Goal: Task Accomplishment & Management: Complete application form

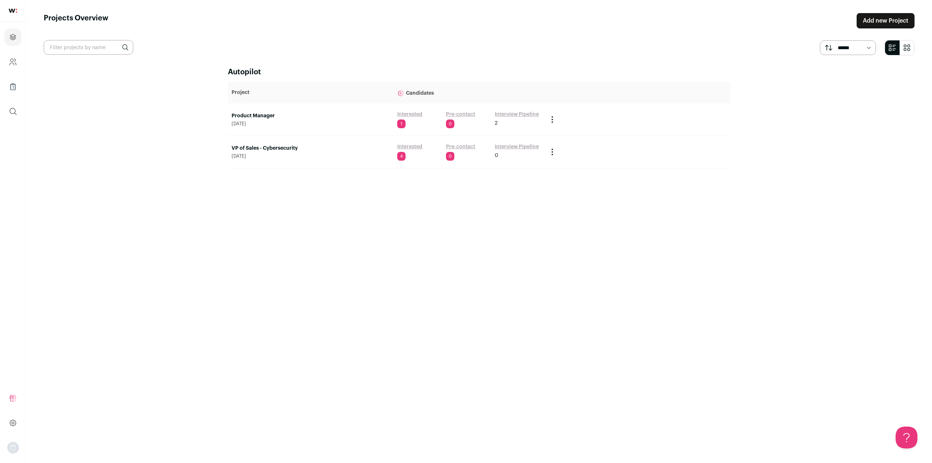
click at [259, 114] on link "Product Manager" at bounding box center [311, 115] width 158 height 7
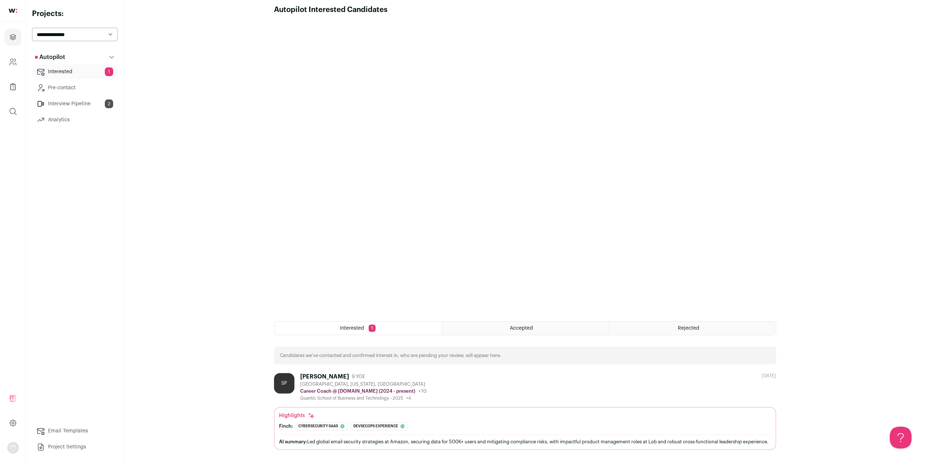
scroll to position [15, 0]
click at [330, 373] on div "[PERSON_NAME]" at bounding box center [324, 376] width 49 height 7
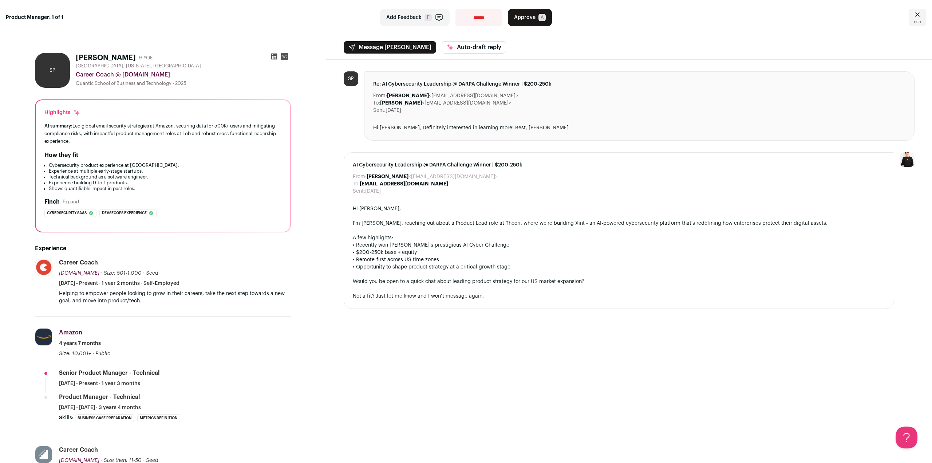
click at [285, 58] on rect at bounding box center [284, 56] width 7 height 7
click at [274, 54] on icon at bounding box center [274, 57] width 6 height 6
click at [526, 16] on span "Approve" at bounding box center [524, 17] width 21 height 7
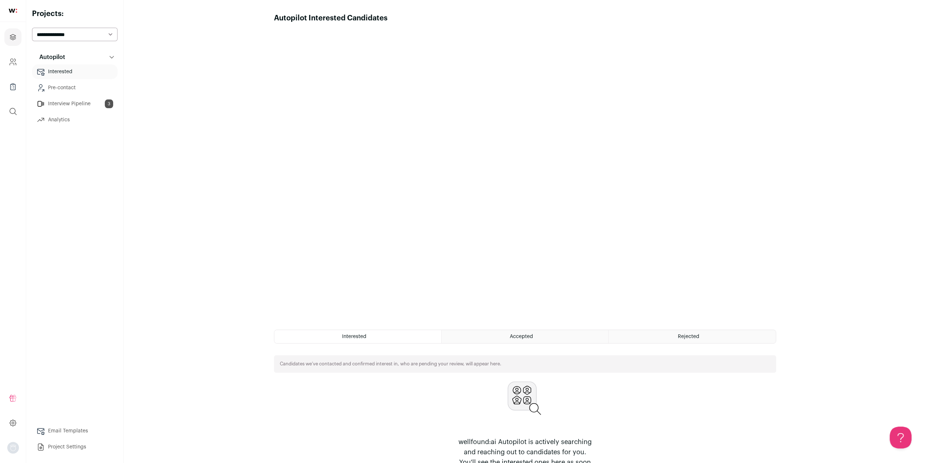
click at [79, 33] on select "**********" at bounding box center [75, 34] width 86 height 13
select select "*****"
click at [32, 28] on select "**********" at bounding box center [75, 34] width 86 height 13
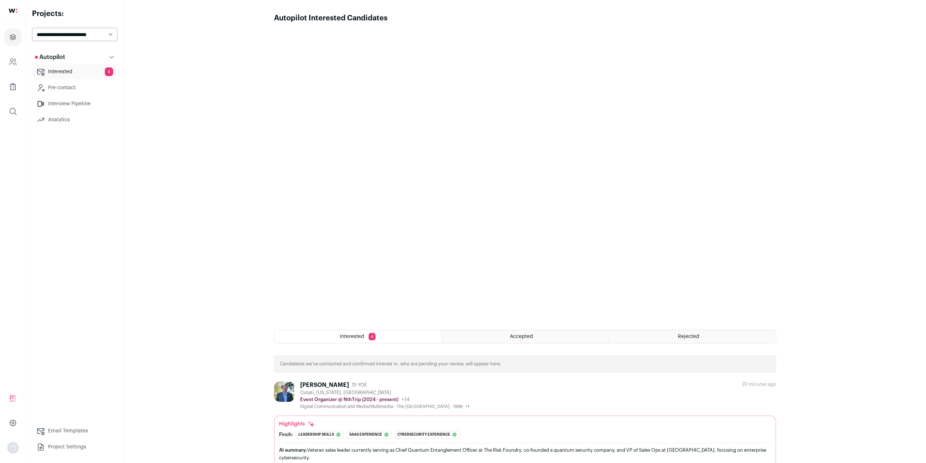
click at [80, 72] on link "Interested 4" at bounding box center [75, 71] width 86 height 15
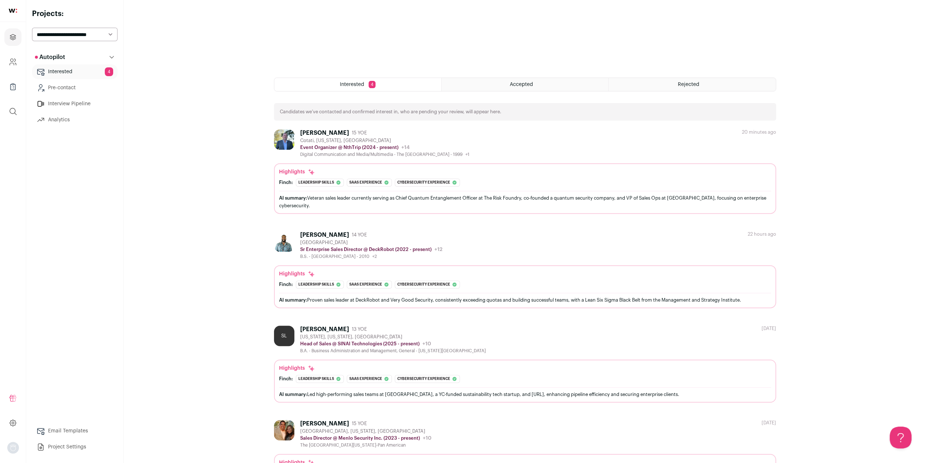
scroll to position [297, 0]
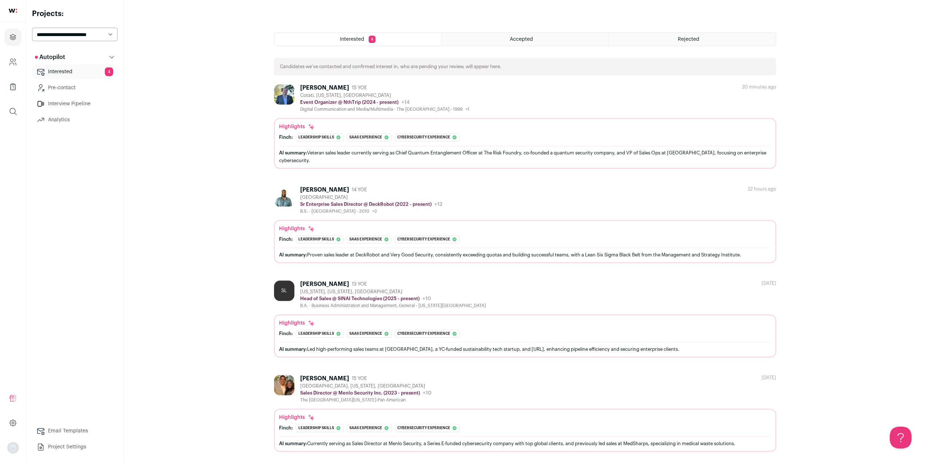
click at [444, 96] on div "Cotati, [US_STATE], [GEOGRAPHIC_DATA]" at bounding box center [384, 95] width 169 height 6
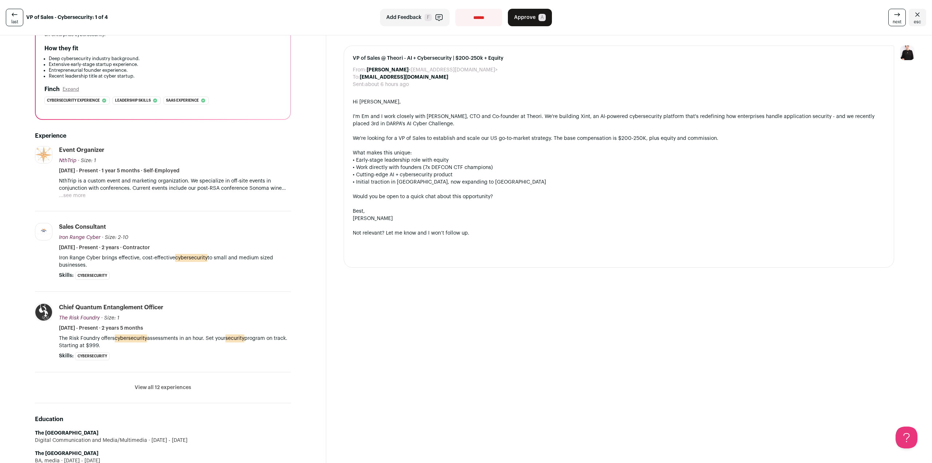
scroll to position [109, 0]
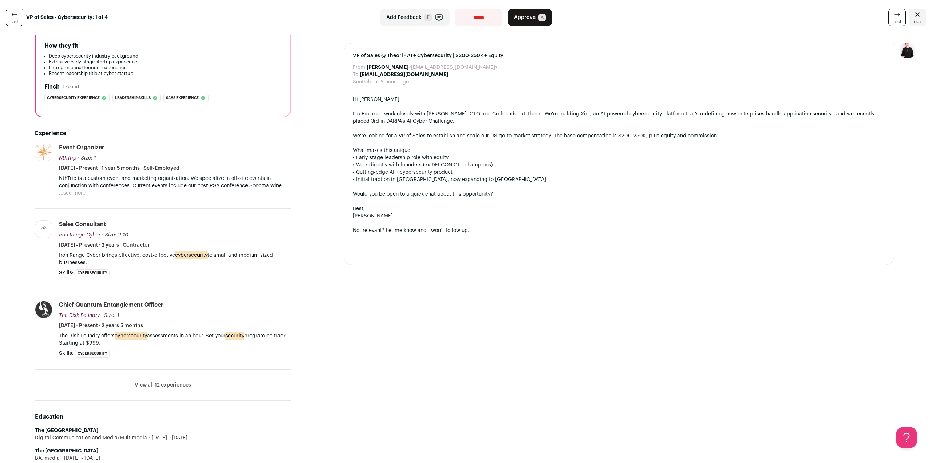
click at [178, 387] on button "View all 12 experiences" at bounding box center [163, 384] width 56 height 7
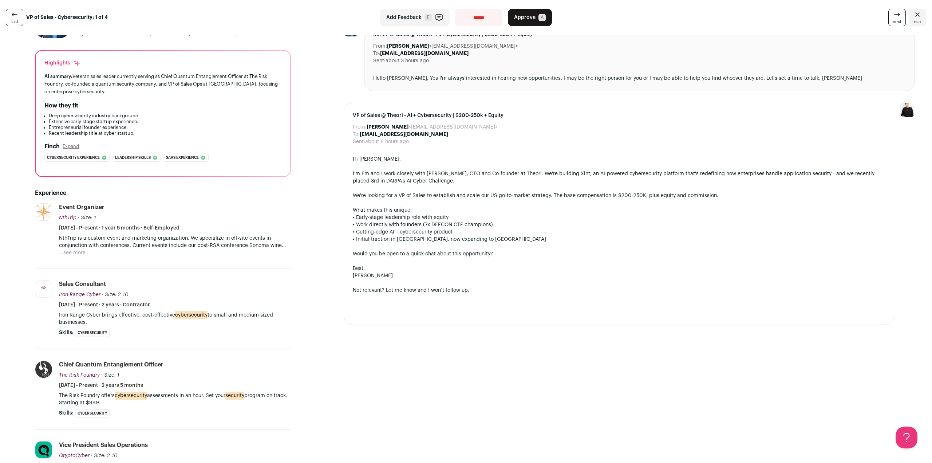
scroll to position [0, 0]
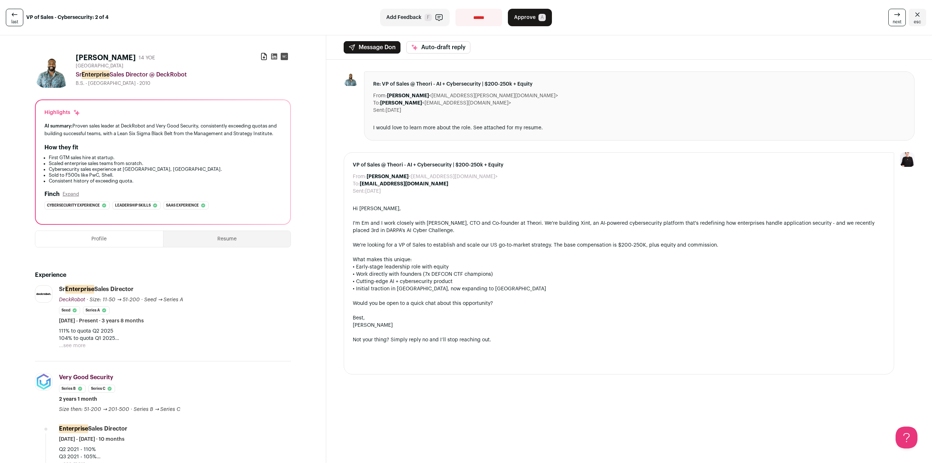
click at [245, 241] on button "Resume" at bounding box center [226, 239] width 127 height 16
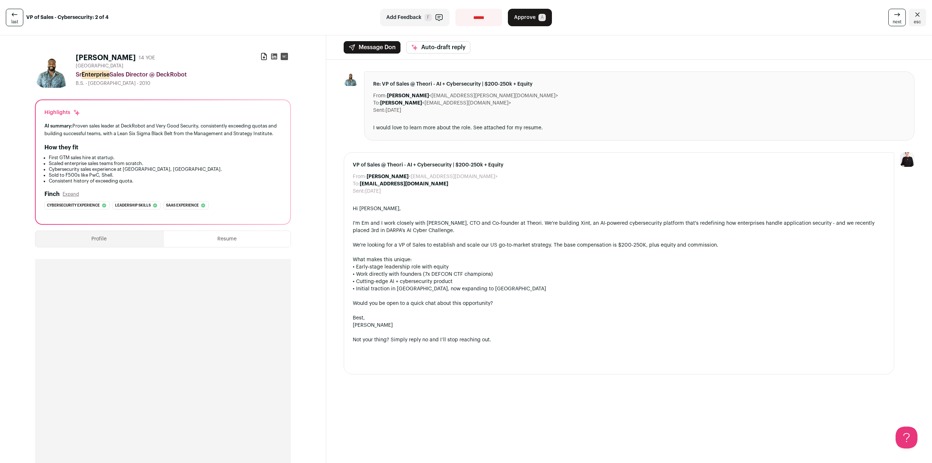
click at [318, 192] on section "[PERSON_NAME] 14 YOE Download resume [GEOGRAPHIC_DATA] Sr Enterprise Sales Dire…" at bounding box center [163, 441] width 326 height 813
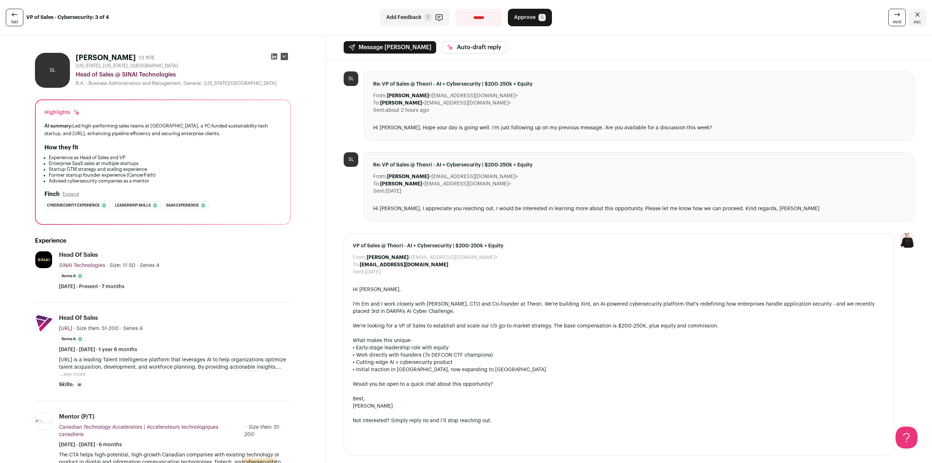
scroll to position [218, 0]
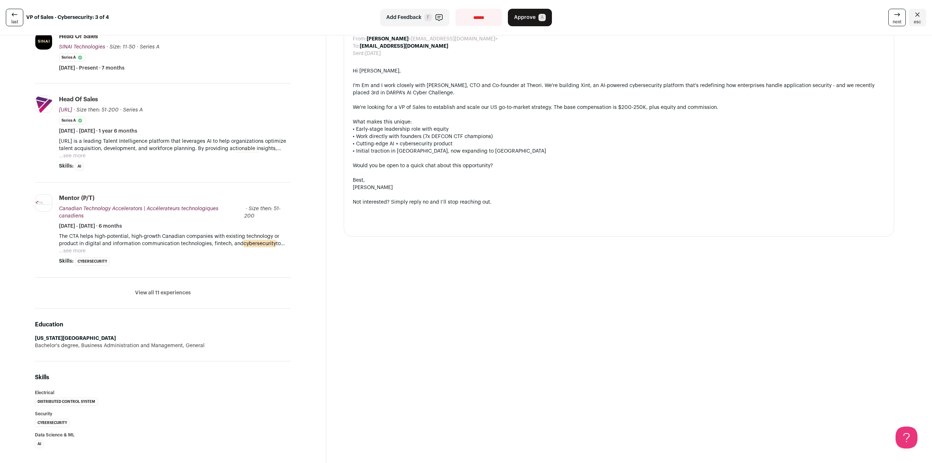
click at [78, 247] on button "...see more" at bounding box center [72, 250] width 27 height 7
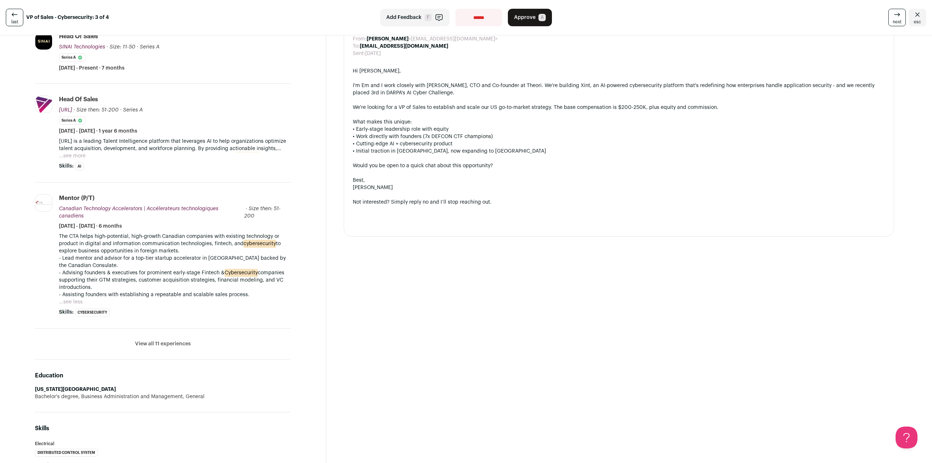
click at [180, 339] on li "View all 11 experiences View less" at bounding box center [163, 343] width 256 height 31
click at [181, 340] on button "View all 11 experiences" at bounding box center [163, 343] width 56 height 7
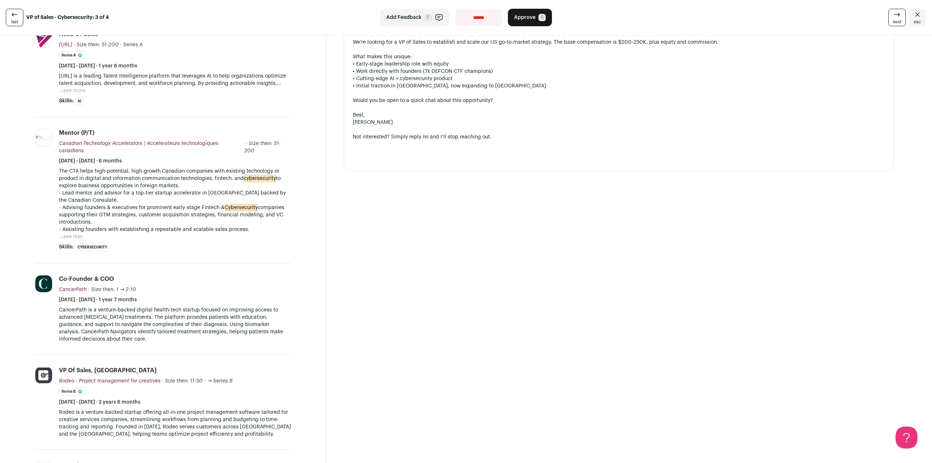
scroll to position [255, 0]
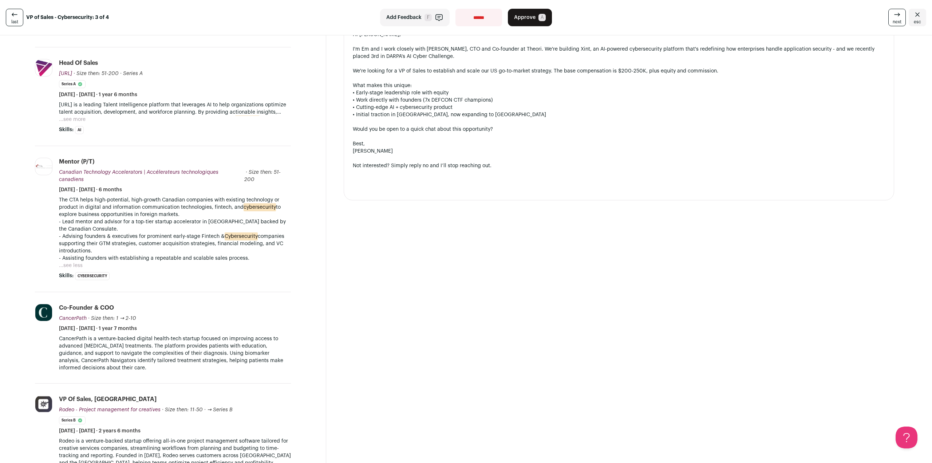
click at [69, 119] on button "...see more" at bounding box center [72, 119] width 27 height 7
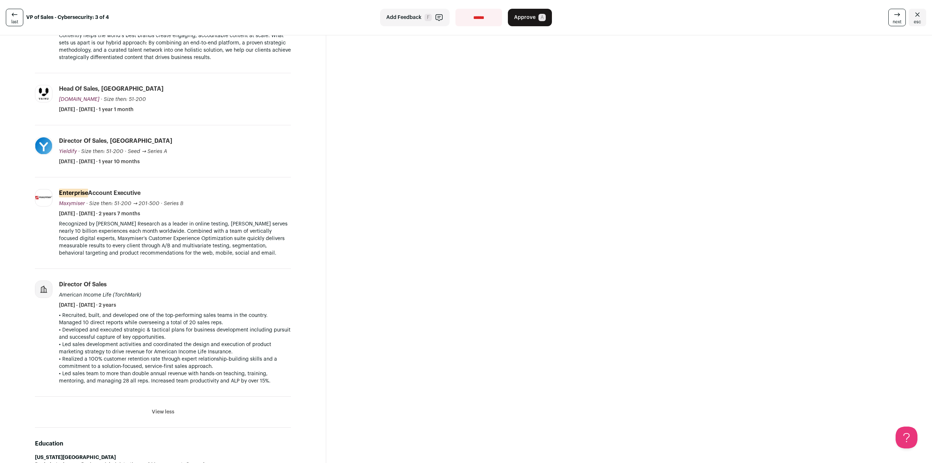
scroll to position [1092, 0]
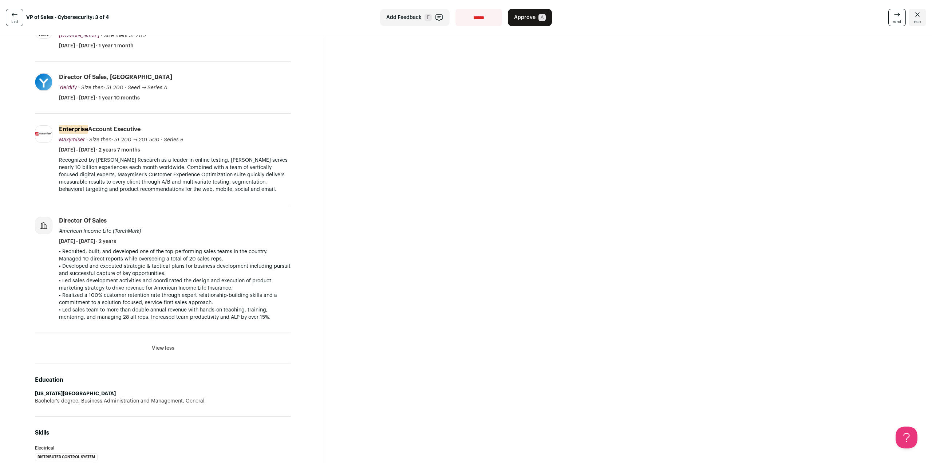
click at [485, 20] on select "**********" at bounding box center [478, 17] width 47 height 17
select select "**********"
click at [455, 9] on select "**********" at bounding box center [478, 17] width 47 height 17
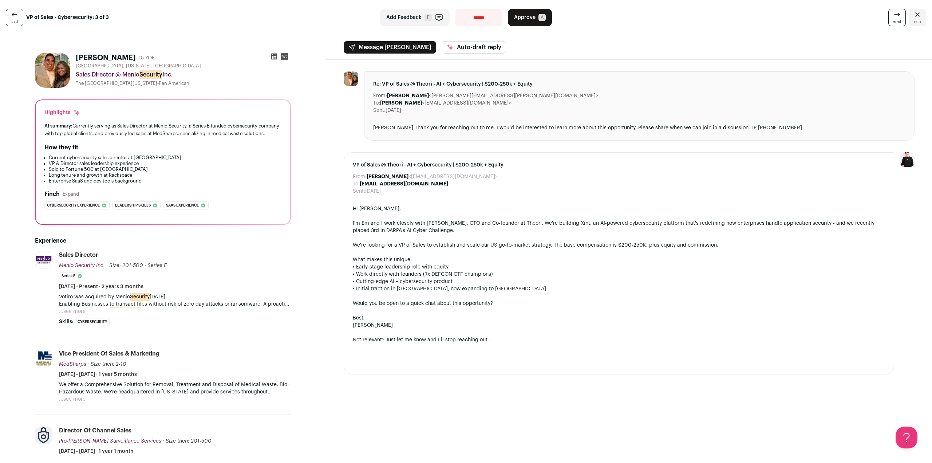
click at [523, 16] on span "Approve" at bounding box center [524, 17] width 21 height 7
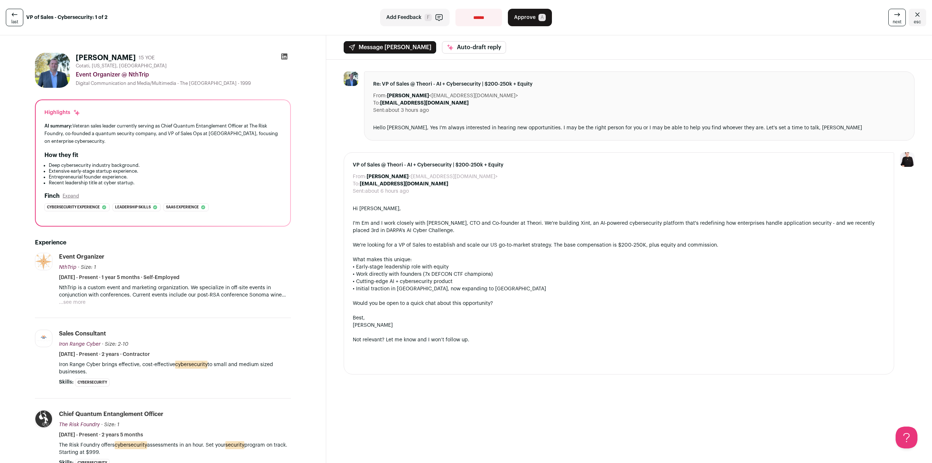
click at [893, 16] on icon at bounding box center [897, 14] width 9 height 9
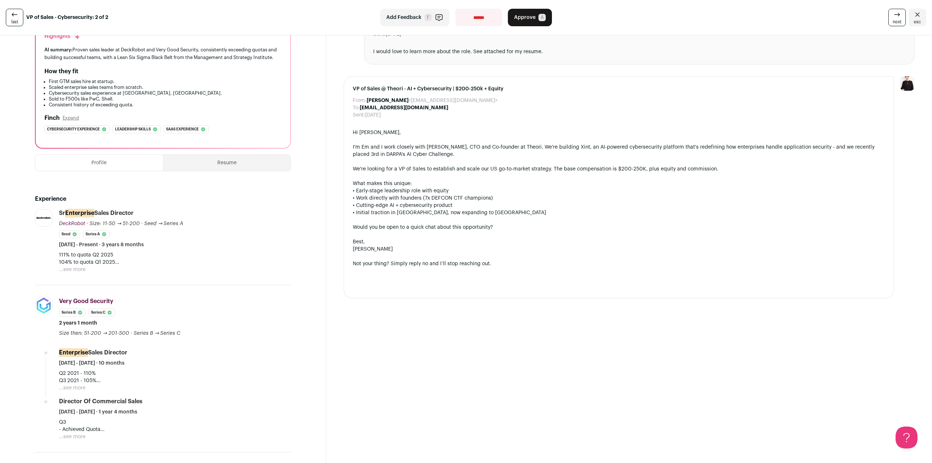
scroll to position [146, 0]
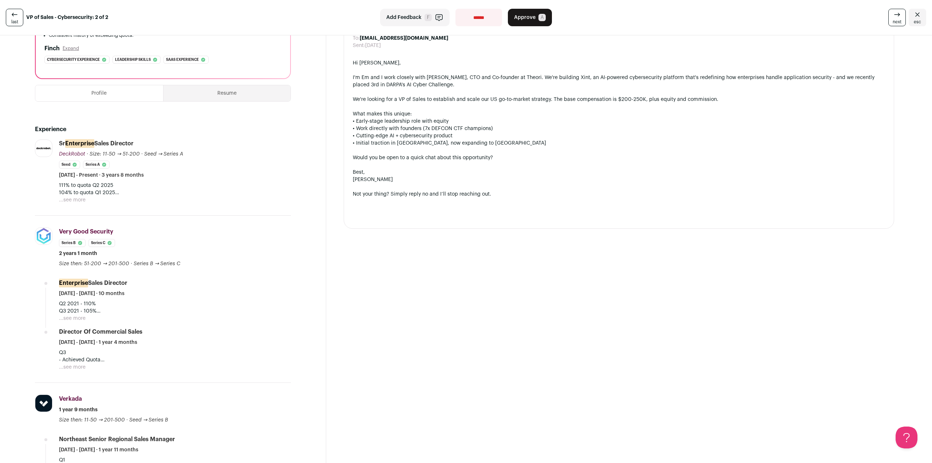
click at [76, 199] on button "...see more" at bounding box center [72, 199] width 27 height 7
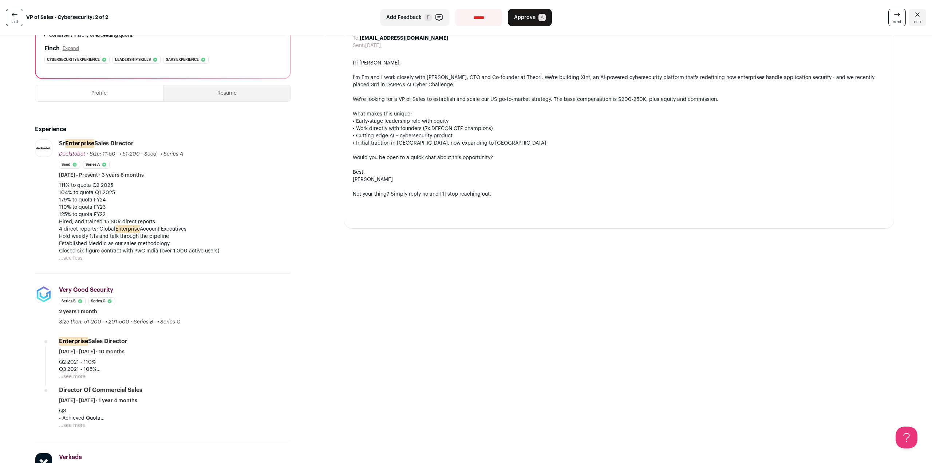
scroll to position [291, 0]
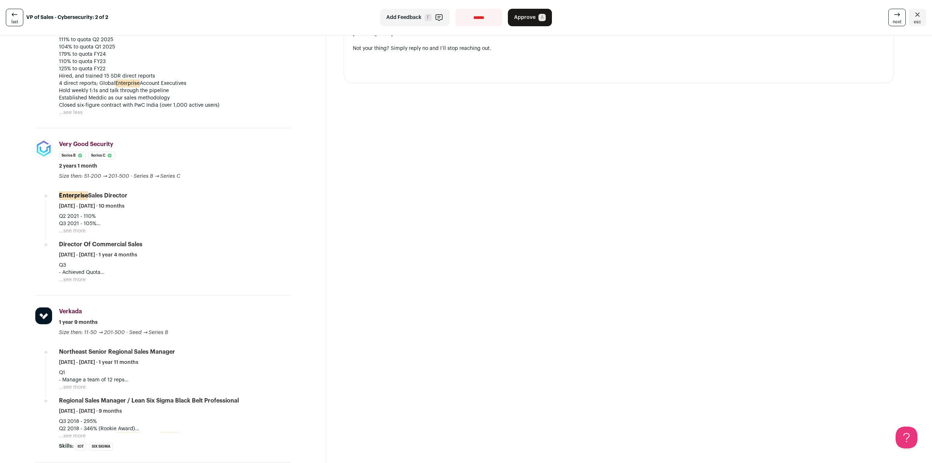
click at [79, 276] on button "...see more" at bounding box center [72, 279] width 27 height 7
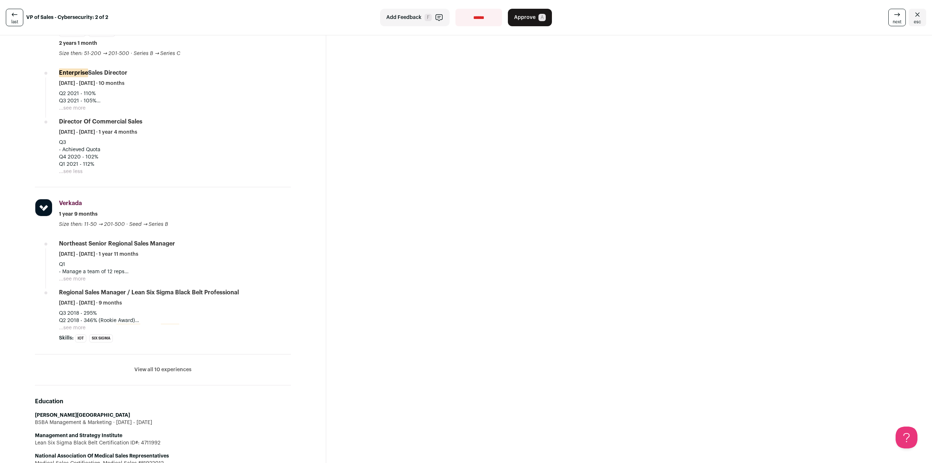
scroll to position [473, 0]
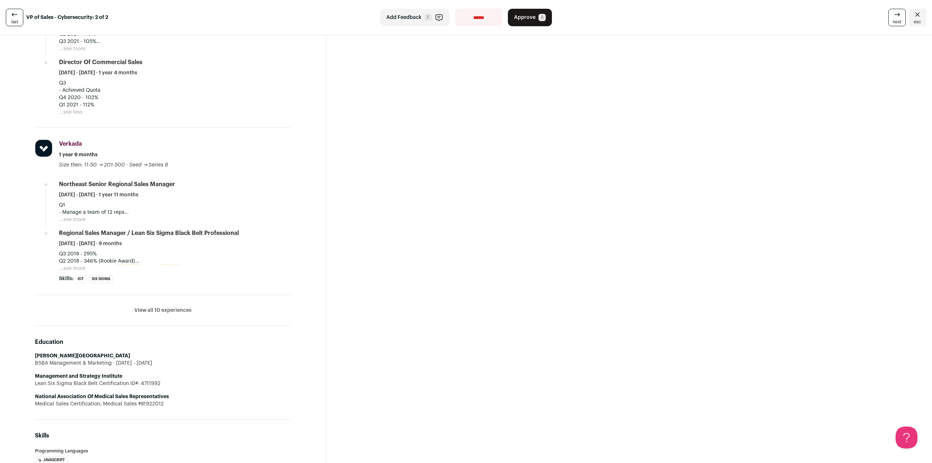
click at [74, 266] on button "...see more" at bounding box center [72, 268] width 27 height 7
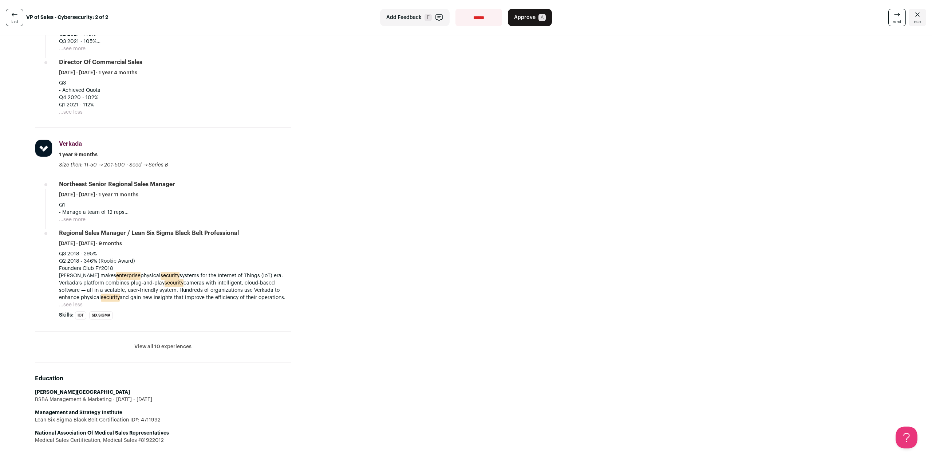
click at [73, 217] on button "...see more" at bounding box center [72, 219] width 27 height 7
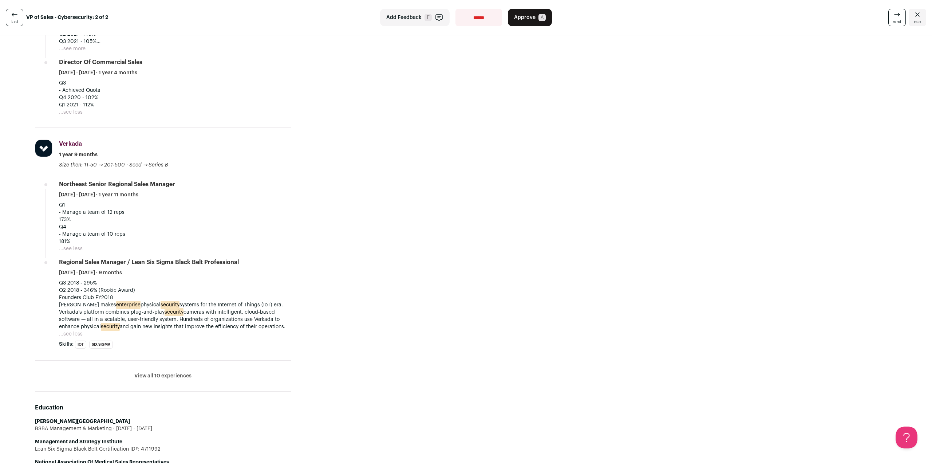
click at [166, 372] on button "View all 10 experiences" at bounding box center [162, 375] width 57 height 7
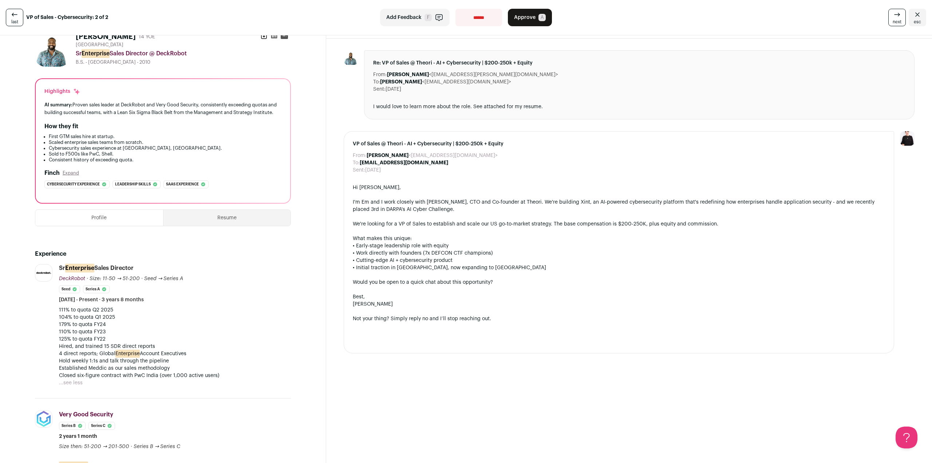
scroll to position [0, 0]
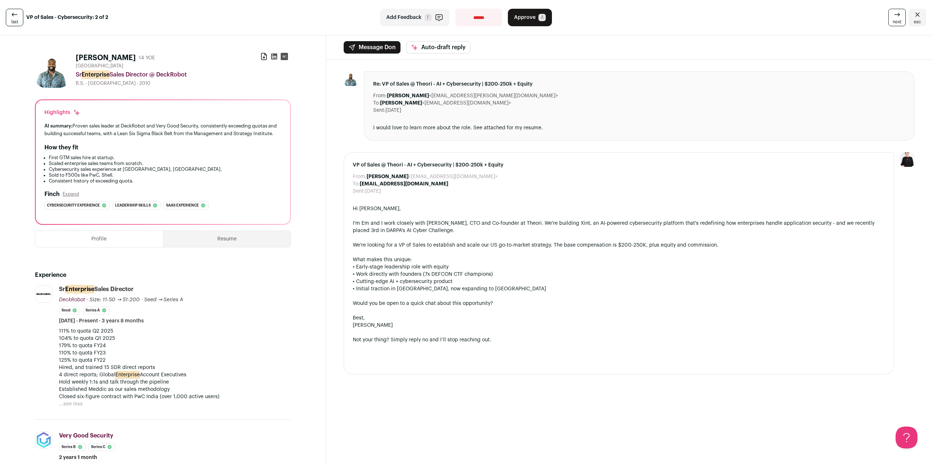
click at [230, 242] on button "Resume" at bounding box center [226, 239] width 127 height 16
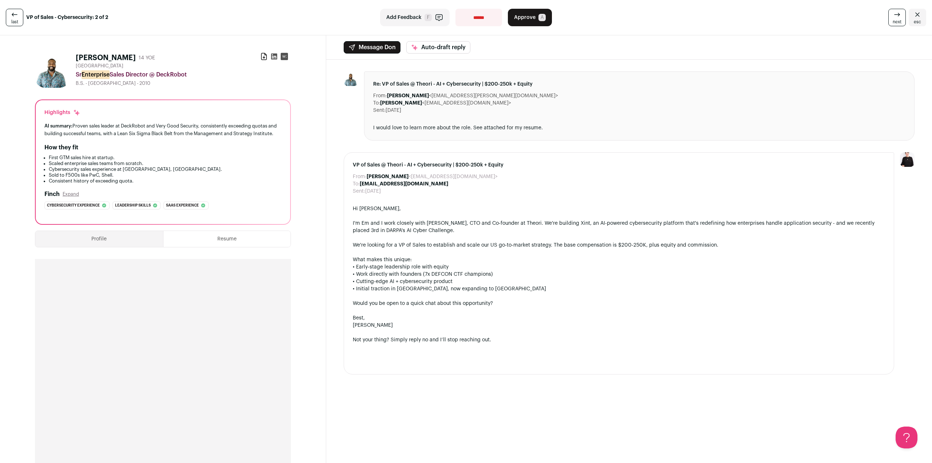
scroll to position [146, 0]
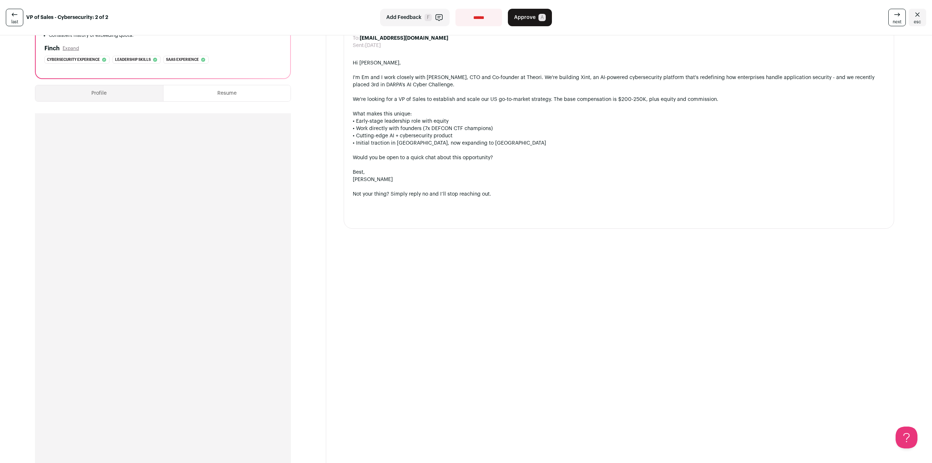
click at [465, 17] on select "**********" at bounding box center [478, 17] width 47 height 17
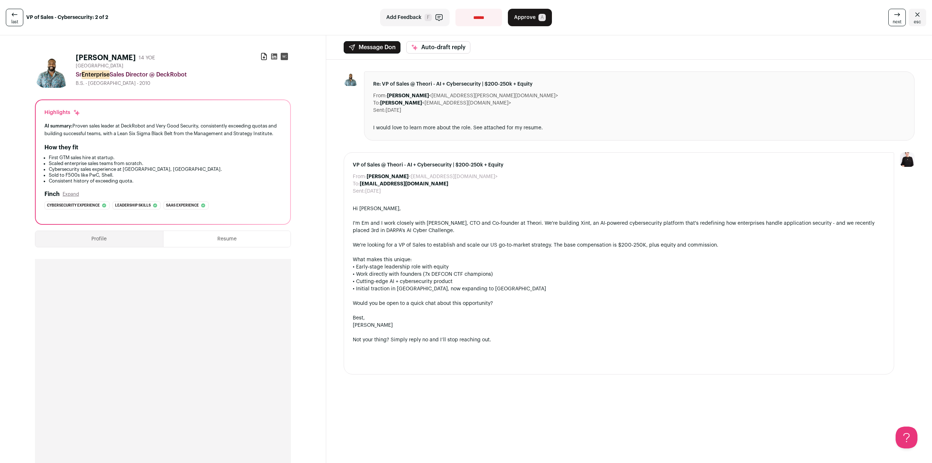
click at [352, 96] on div at bounding box center [351, 105] width 15 height 69
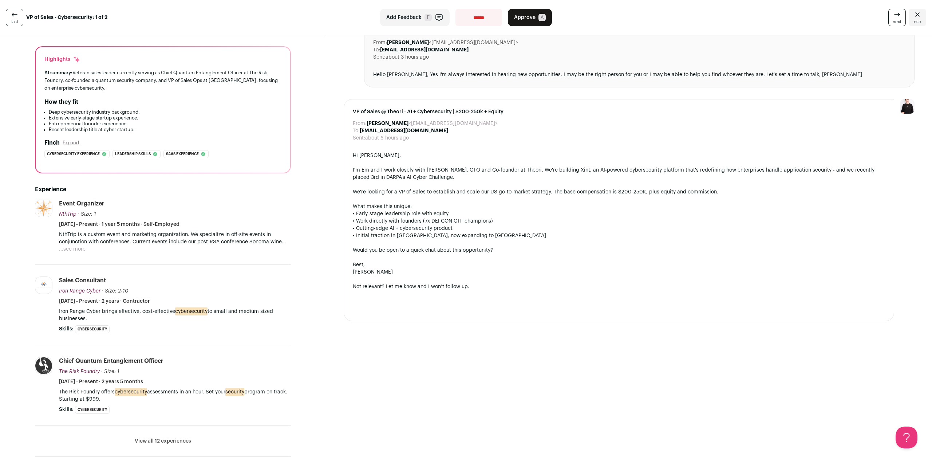
scroll to position [73, 0]
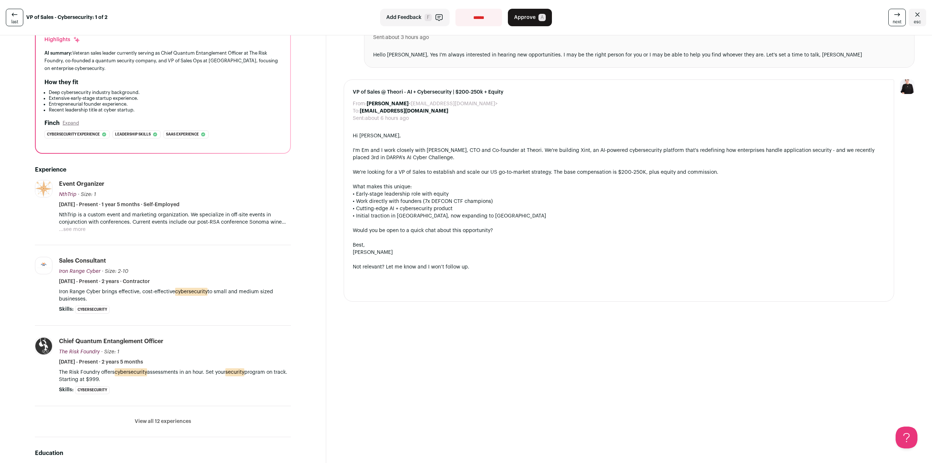
click at [79, 232] on button "...see more" at bounding box center [72, 229] width 27 height 7
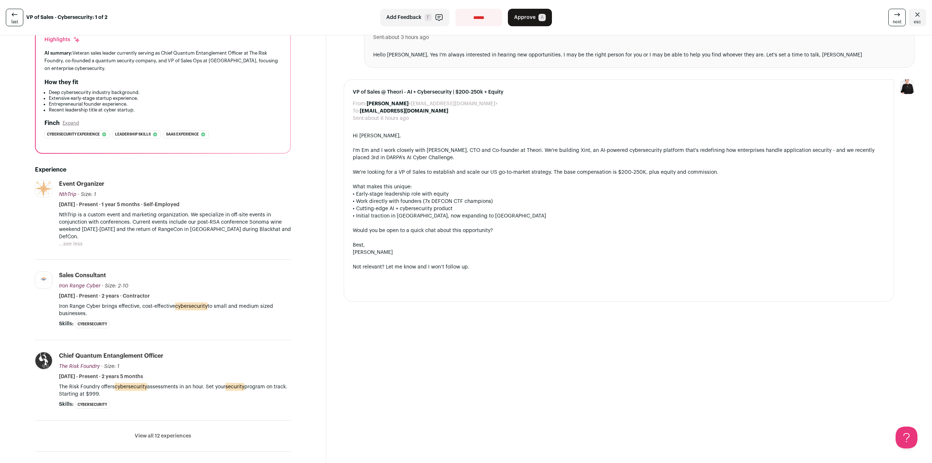
click at [162, 432] on button "View all 12 experiences" at bounding box center [163, 435] width 56 height 7
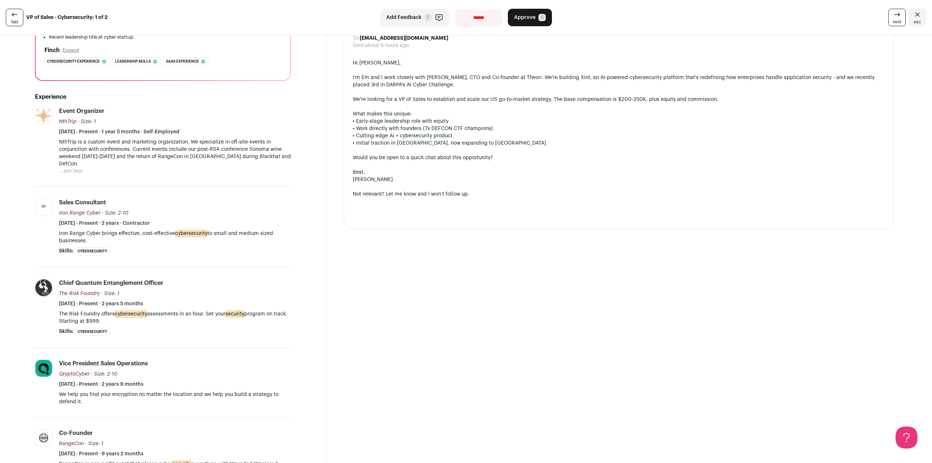
scroll to position [0, 0]
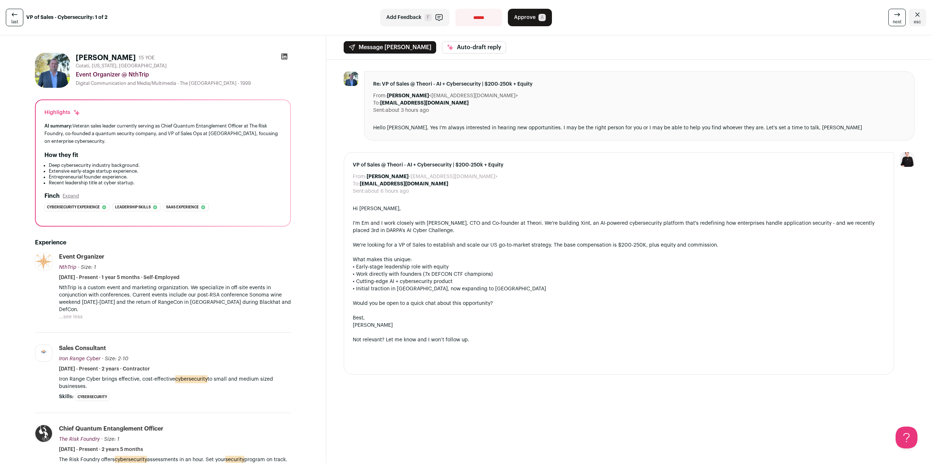
click at [539, 18] on span "A" at bounding box center [541, 17] width 7 height 7
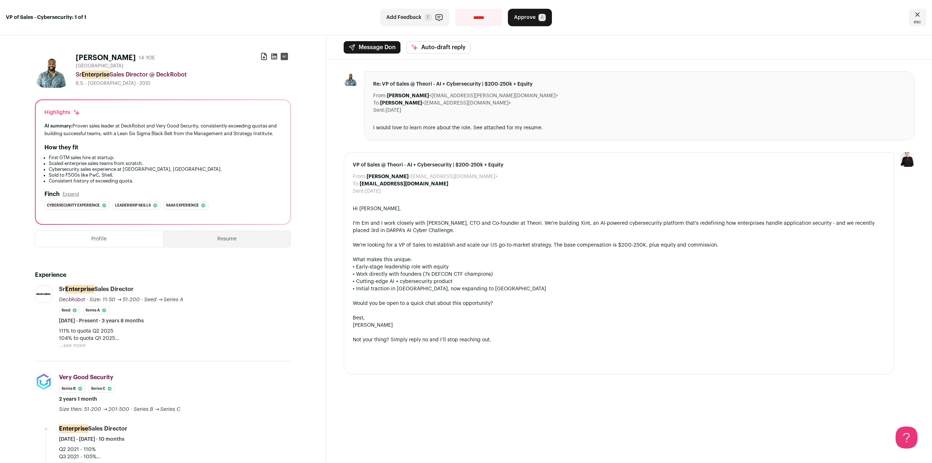
click at [79, 345] on button "...see more" at bounding box center [72, 345] width 27 height 7
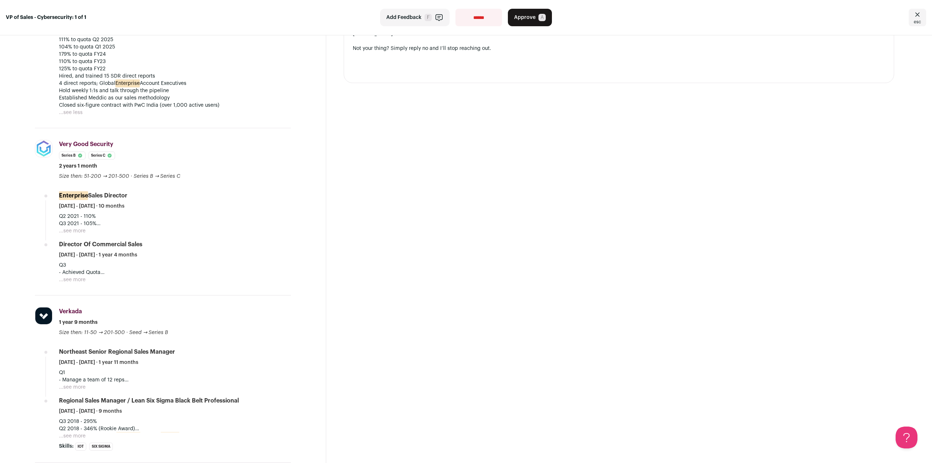
scroll to position [255, 0]
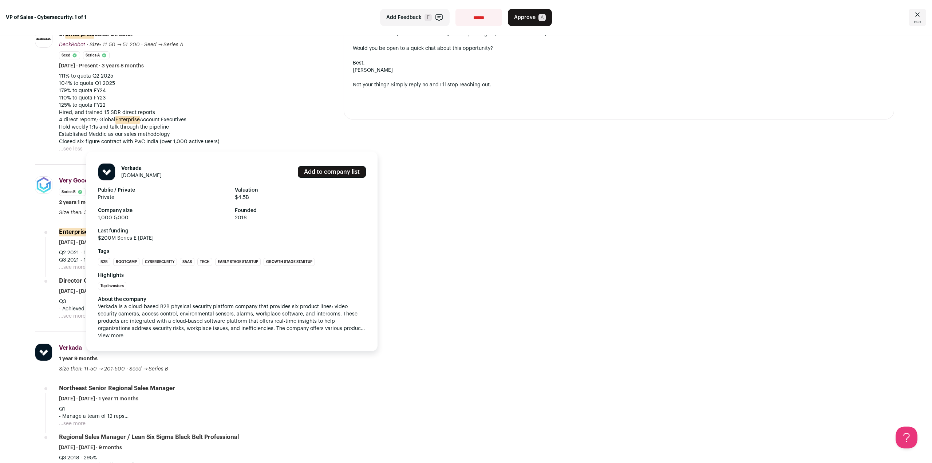
click at [119, 334] on button "View more" at bounding box center [110, 335] width 25 height 7
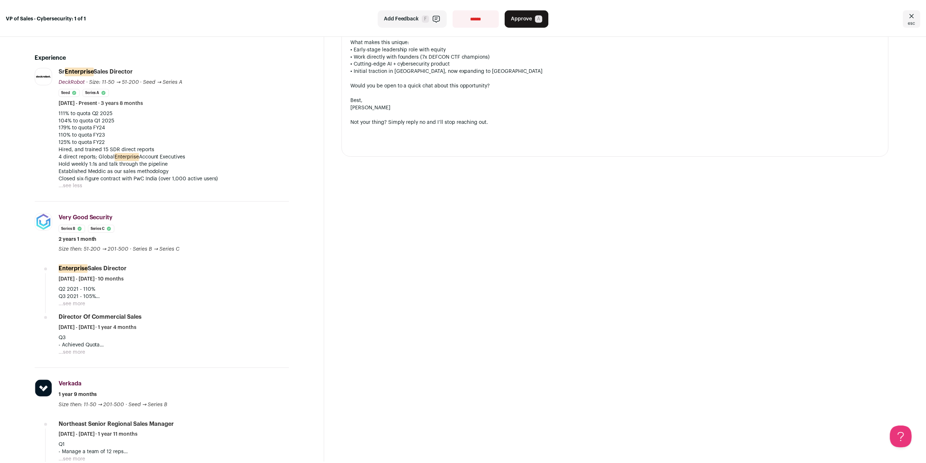
scroll to position [0, 0]
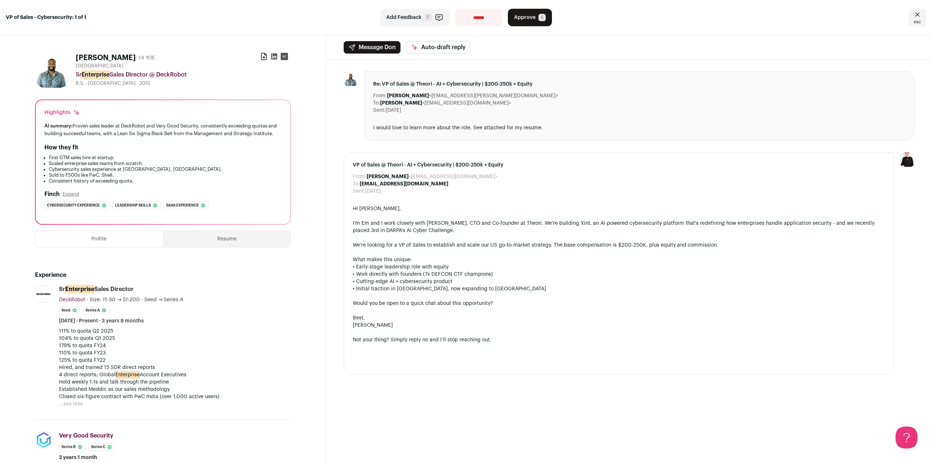
click at [526, 19] on span "Approve" at bounding box center [524, 17] width 21 height 7
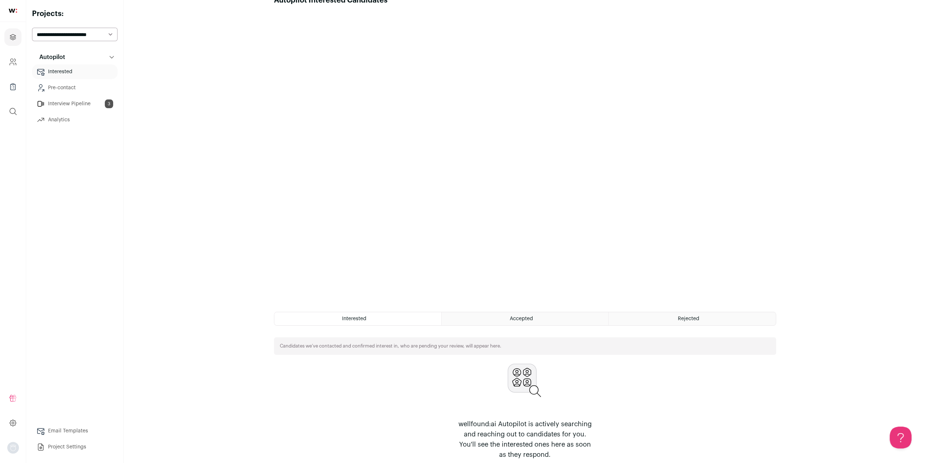
scroll to position [27, 0]
